Goal: Find contact information: Find contact information

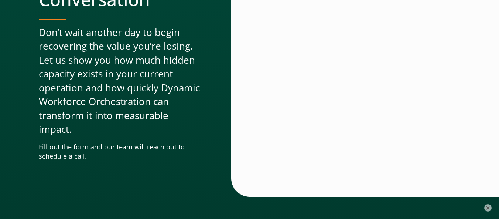
scroll to position [2408, 0]
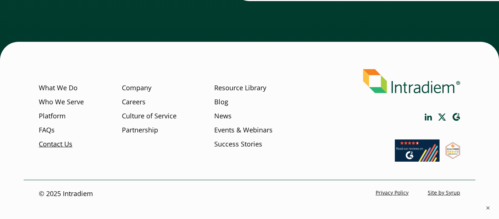
click at [59, 139] on link "Contact Us" at bounding box center [56, 144] width 34 height 10
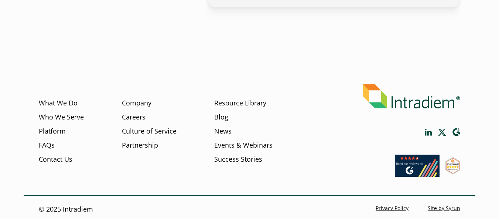
scroll to position [577, 0]
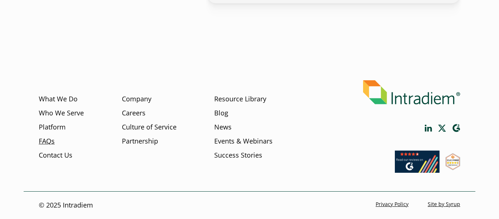
click at [50, 145] on link "FAQs" at bounding box center [47, 141] width 16 height 10
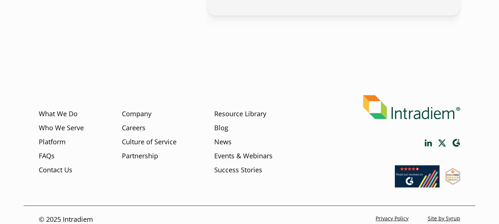
scroll to position [474, 0]
